Goal: Transaction & Acquisition: Purchase product/service

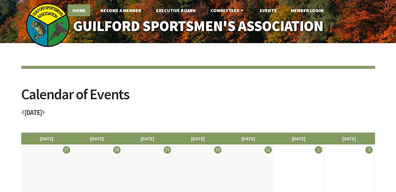
click at [83, 12] on link "Home" at bounding box center [79, 10] width 22 height 12
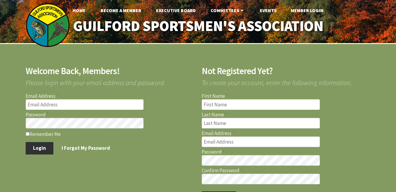
type input "[EMAIL_ADDRESS][DOMAIN_NAME]"
click at [43, 144] on button "Login" at bounding box center [40, 148] width 28 height 12
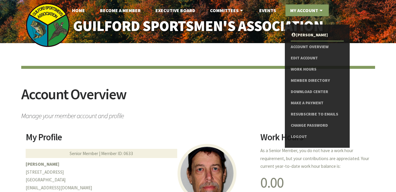
click at [315, 11] on link "My Account" at bounding box center [306, 10] width 43 height 12
click at [308, 103] on link "Make a Payment" at bounding box center [317, 102] width 53 height 11
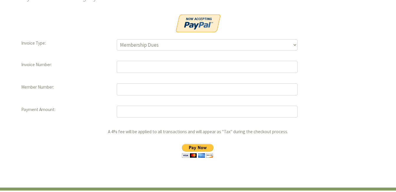
scroll to position [122, 0]
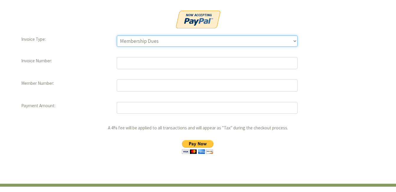
click at [294, 41] on select "Membership Dues Land Assessment Initiation Installment Raffle Tickets" at bounding box center [207, 40] width 181 height 11
click at [117, 35] on select "Membership Dues Land Assessment Initiation Installment Raffle Tickets" at bounding box center [207, 40] width 181 height 11
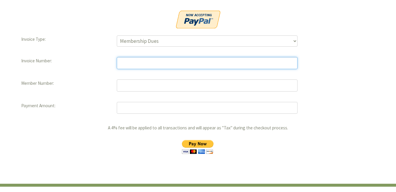
click at [240, 61] on input "text" at bounding box center [207, 63] width 181 height 12
click at [148, 65] on input "text" at bounding box center [207, 63] width 181 height 12
type input "10853"
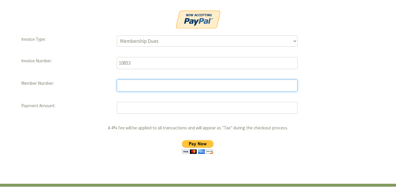
click at [144, 83] on input "text" at bounding box center [207, 85] width 181 height 12
type input "0633"
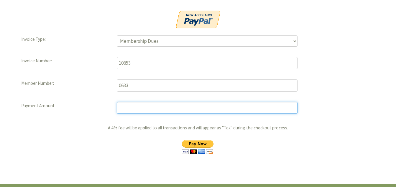
click at [140, 110] on input "number" at bounding box center [207, 108] width 181 height 12
click at [121, 108] on input "28.75" at bounding box center [207, 108] width 181 height 12
type input "248.75"
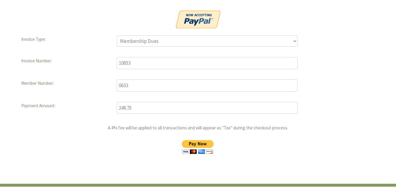
click at [195, 144] on input "image" at bounding box center [197, 147] width 42 height 14
